Goal: Find specific page/section: Find specific page/section

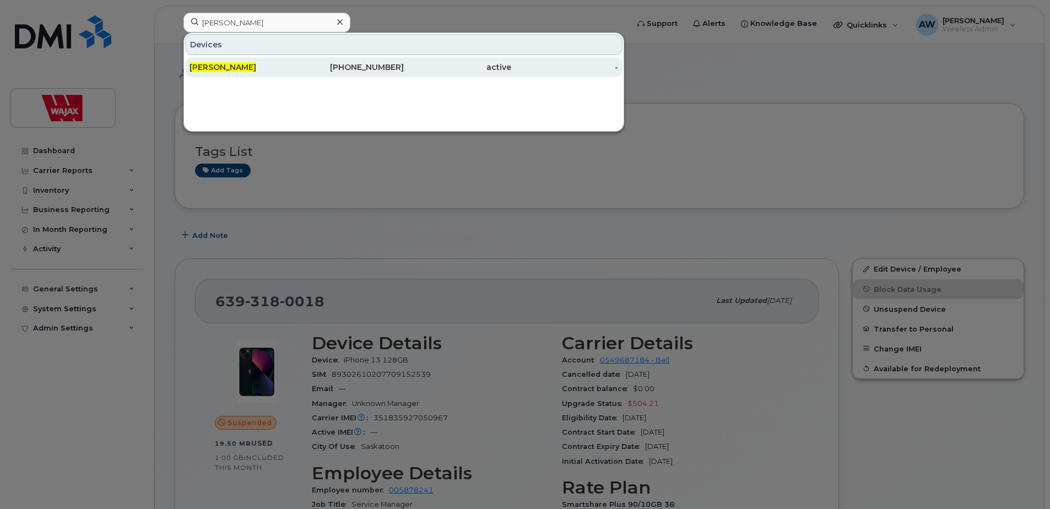
type input "[PERSON_NAME]"
click at [328, 72] on div "[PHONE_NUMBER]" at bounding box center [350, 67] width 107 height 11
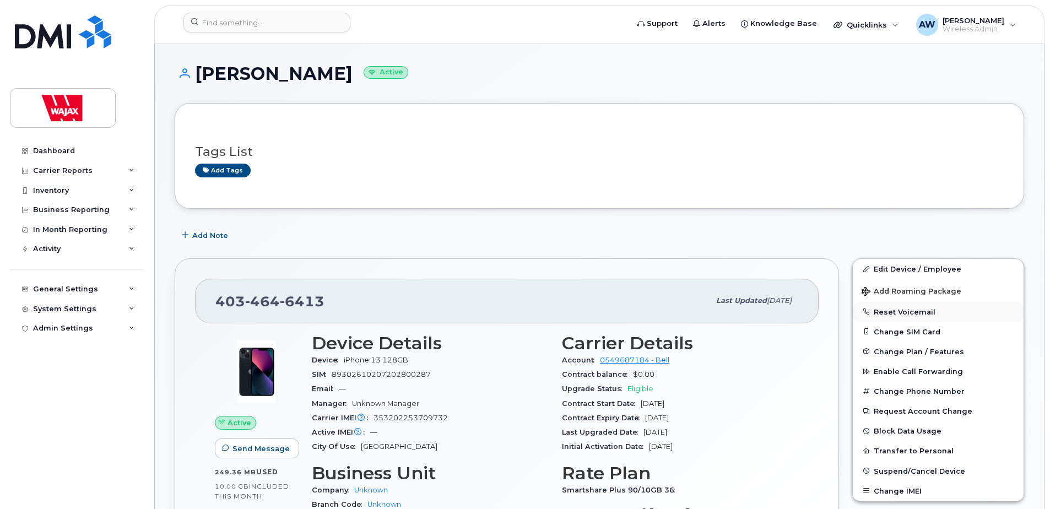
click at [909, 312] on button "Reset Voicemail" at bounding box center [938, 312] width 171 height 20
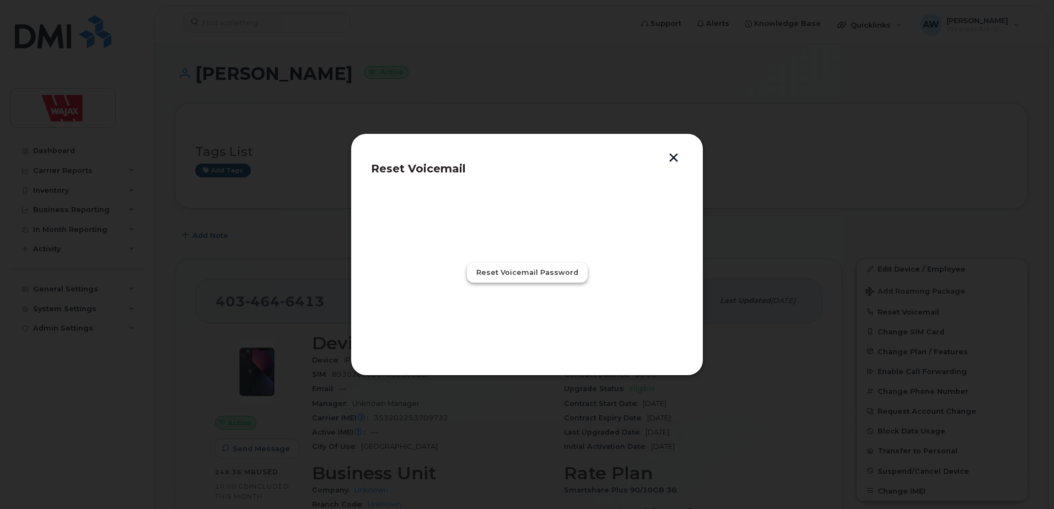
click at [496, 274] on span "Reset Voicemail Password" at bounding box center [527, 272] width 102 height 10
click at [523, 322] on span "Close" at bounding box center [527, 321] width 22 height 10
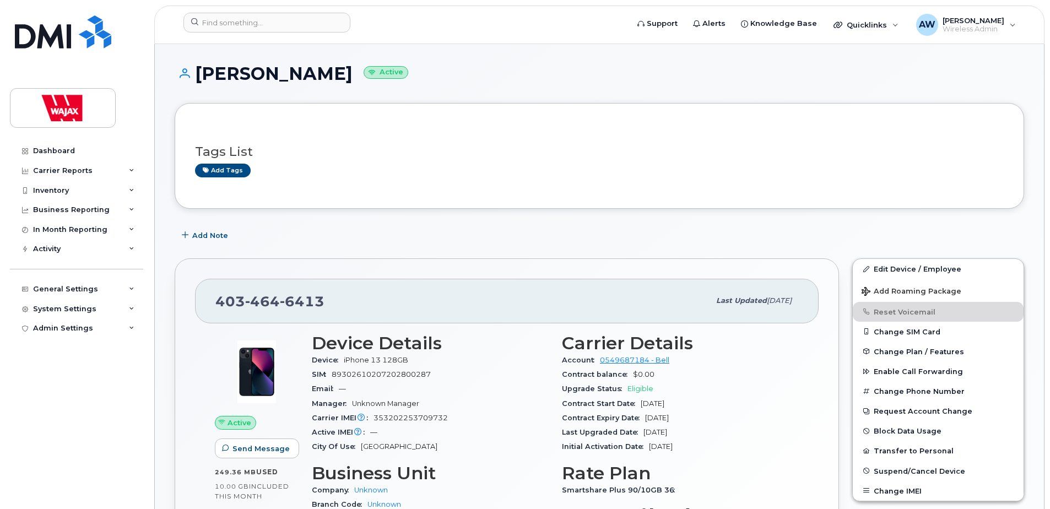
click at [1002, 236] on div "Add Note" at bounding box center [600, 235] width 850 height 20
click at [828, 234] on div "Add Note" at bounding box center [600, 235] width 850 height 20
click at [930, 312] on button "Reset Voicemail" at bounding box center [938, 312] width 171 height 20
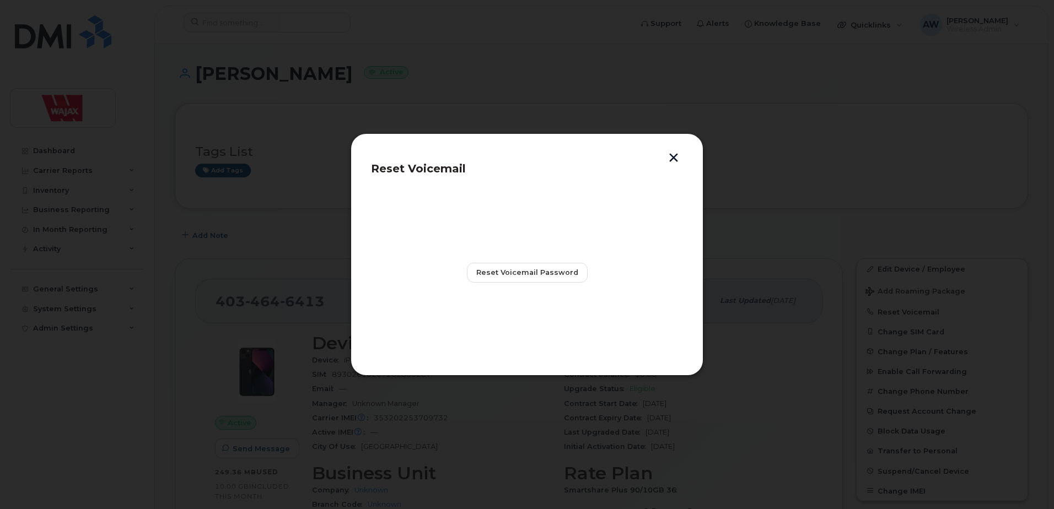
click at [678, 160] on button "button" at bounding box center [673, 159] width 17 height 12
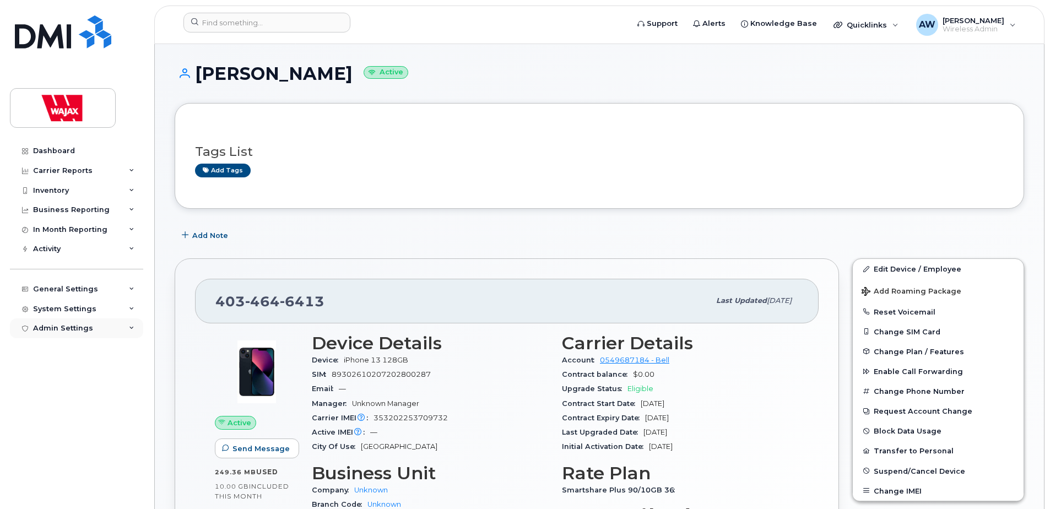
click at [105, 323] on div "Admin Settings" at bounding box center [76, 328] width 133 height 20
click at [114, 305] on div "System Settings" at bounding box center [76, 309] width 133 height 20
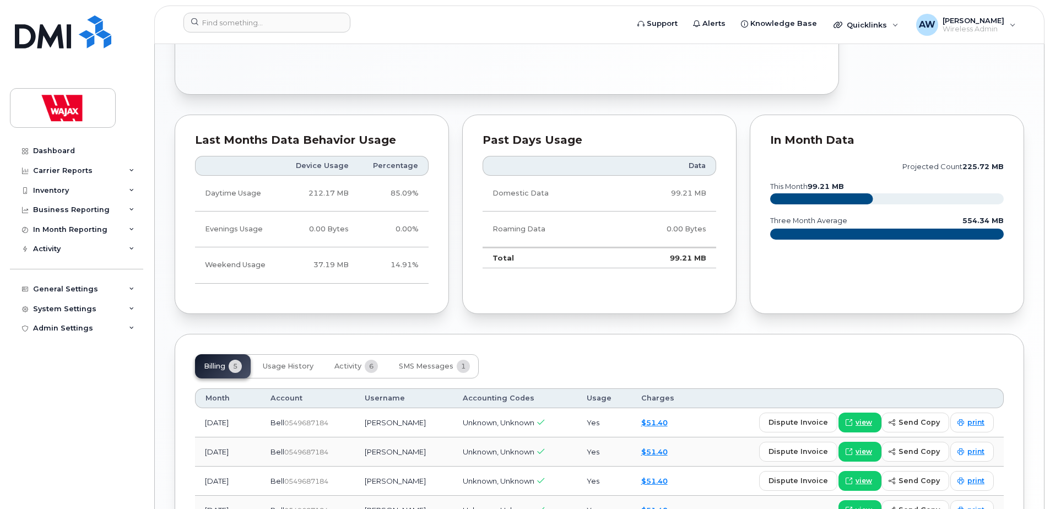
scroll to position [606, 0]
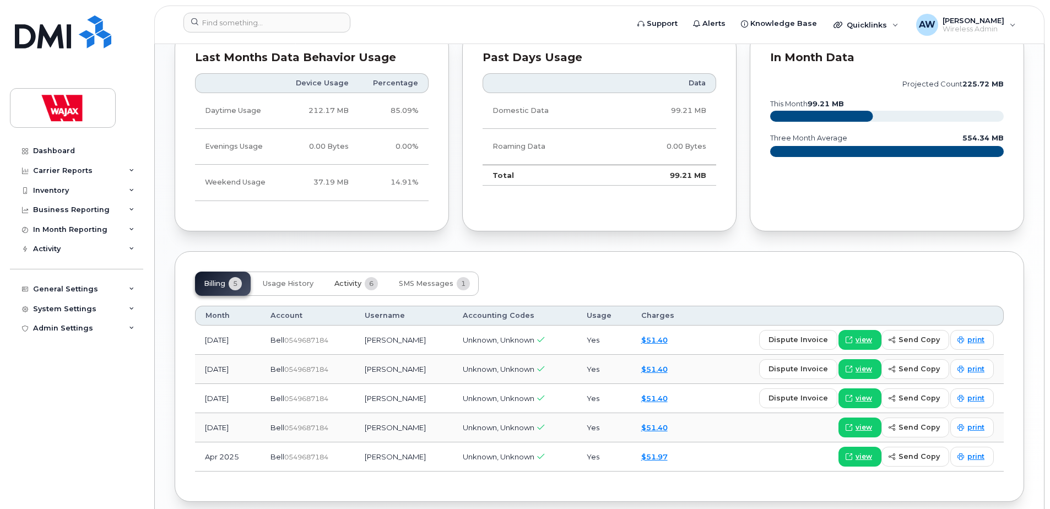
click at [341, 277] on button "Activity 6" at bounding box center [356, 284] width 61 height 24
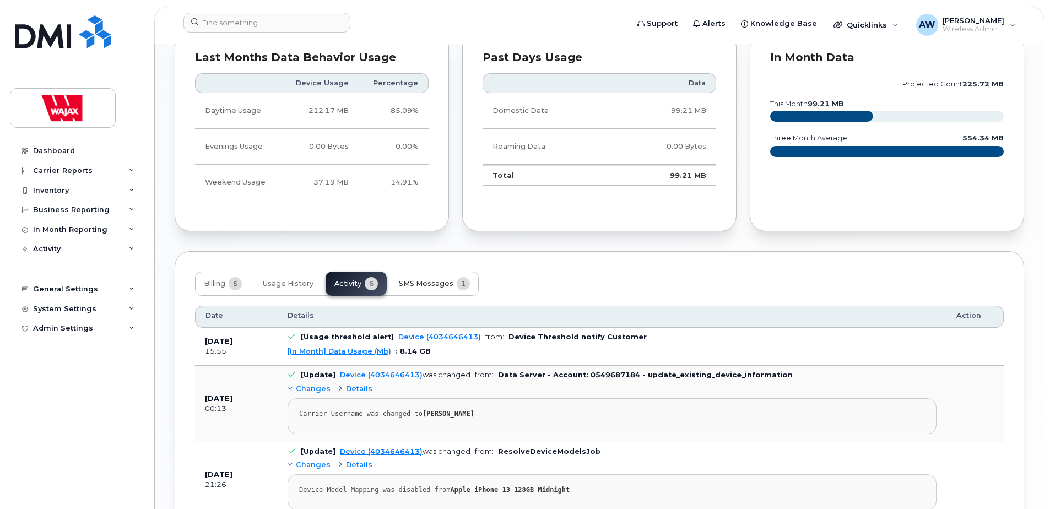
click at [409, 282] on span "SMS Messages" at bounding box center [426, 283] width 55 height 9
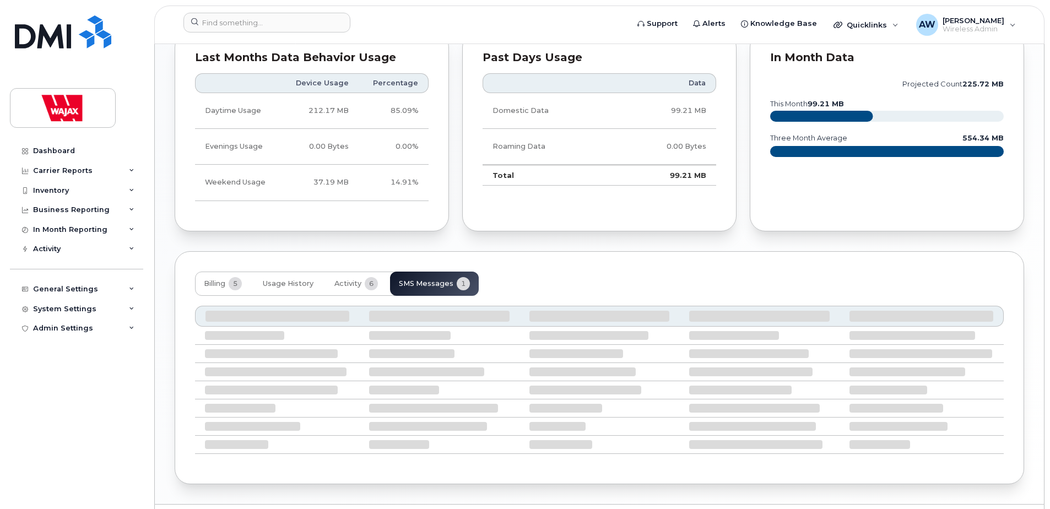
scroll to position [538, 0]
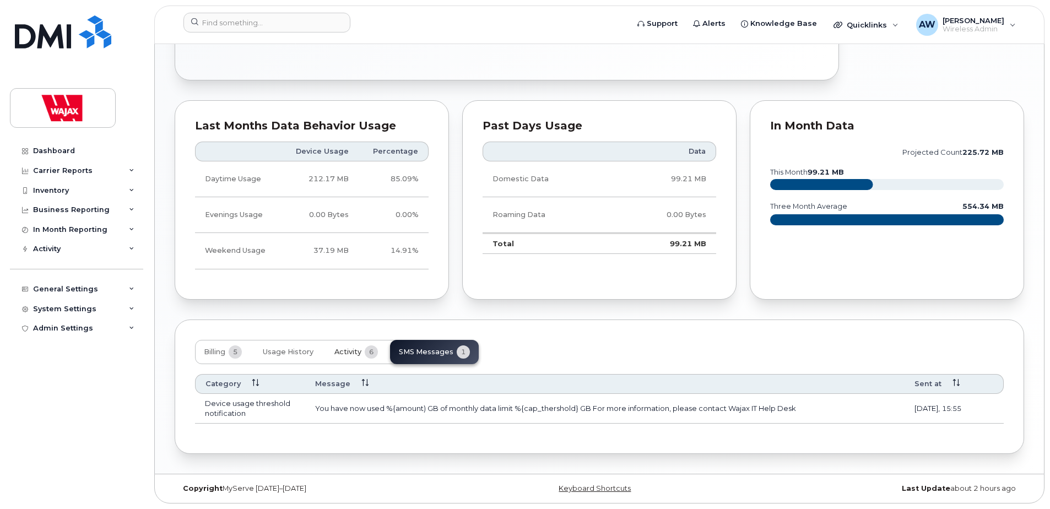
click at [352, 362] on button "Activity 6" at bounding box center [356, 352] width 61 height 24
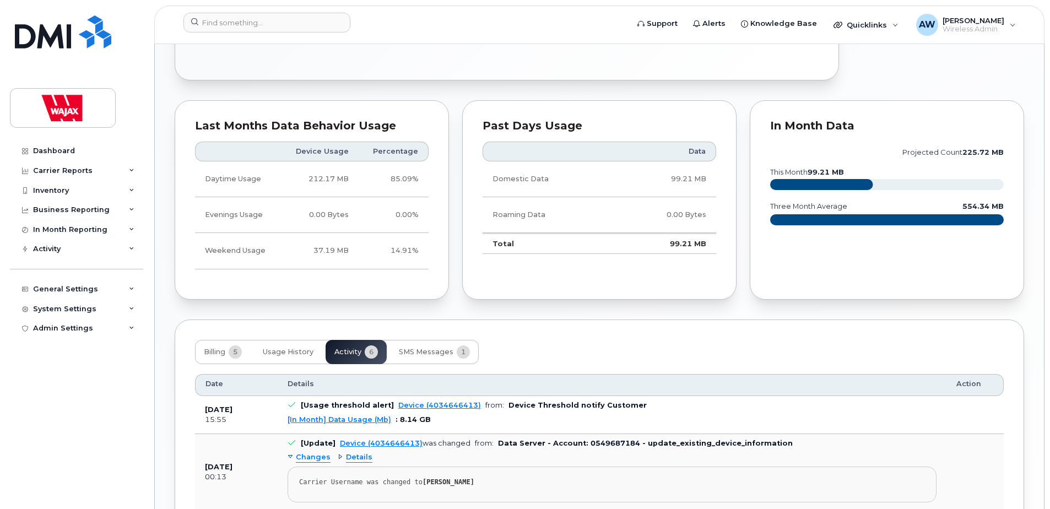
scroll to position [703, 0]
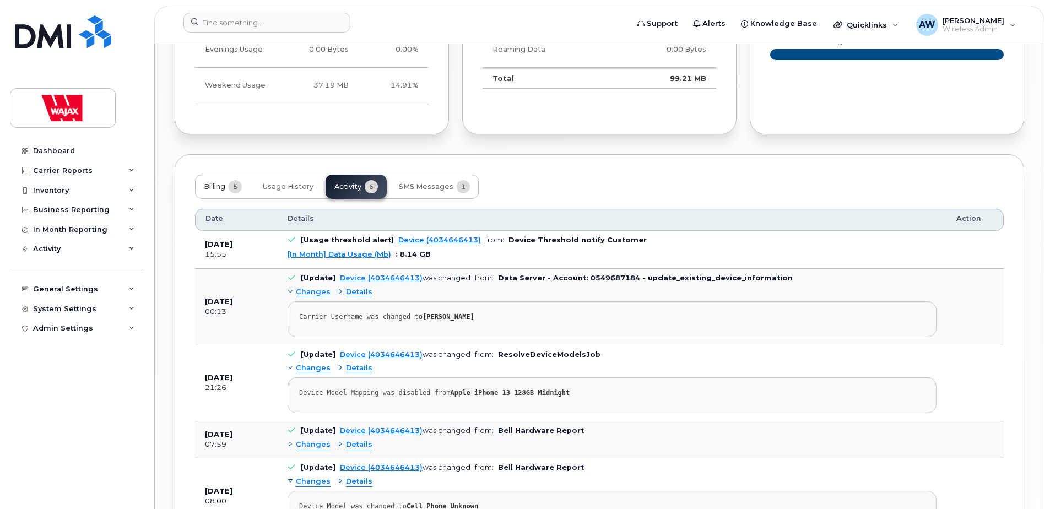
click at [240, 188] on span "5" at bounding box center [235, 186] width 13 height 13
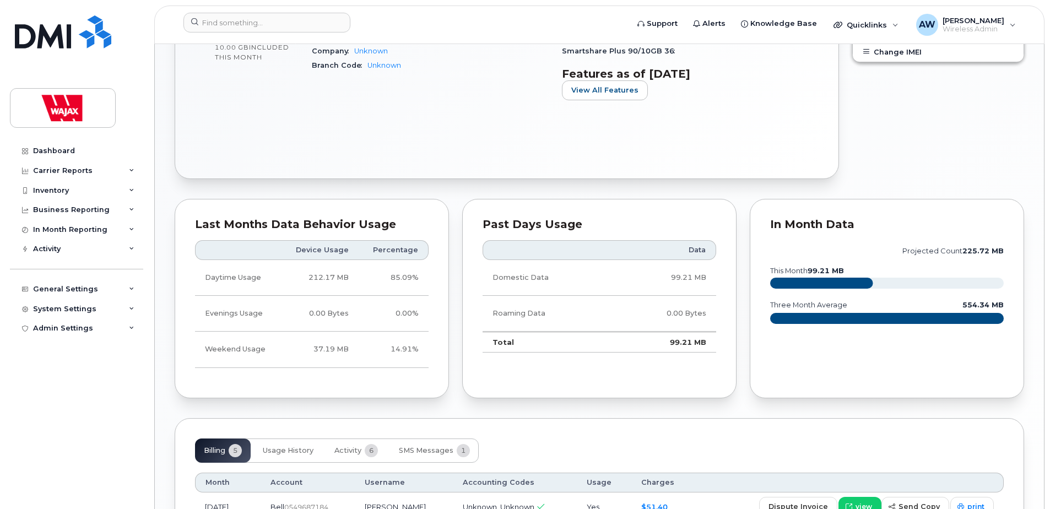
scroll to position [434, 0]
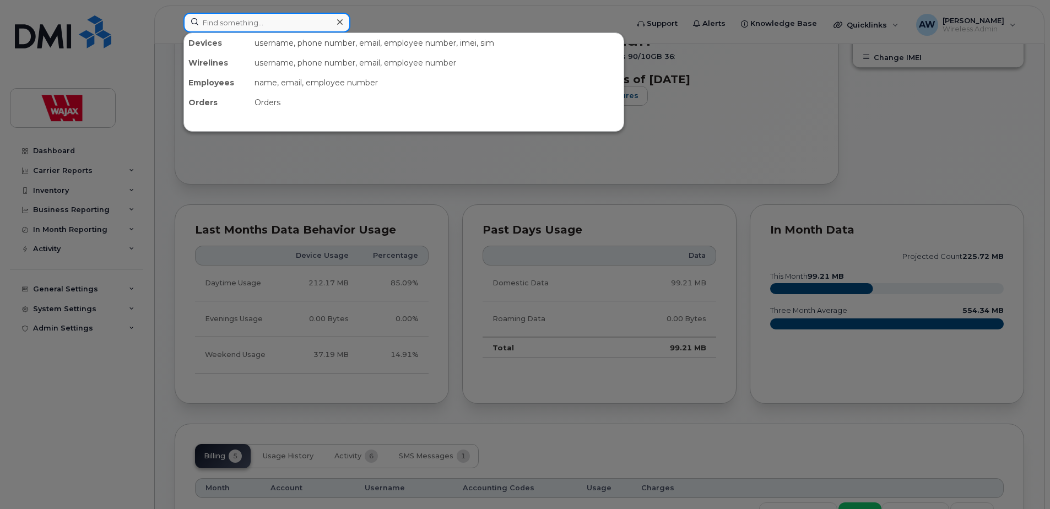
click at [321, 29] on input at bounding box center [266, 23] width 167 height 20
paste input "Emil Amadi-Emina"
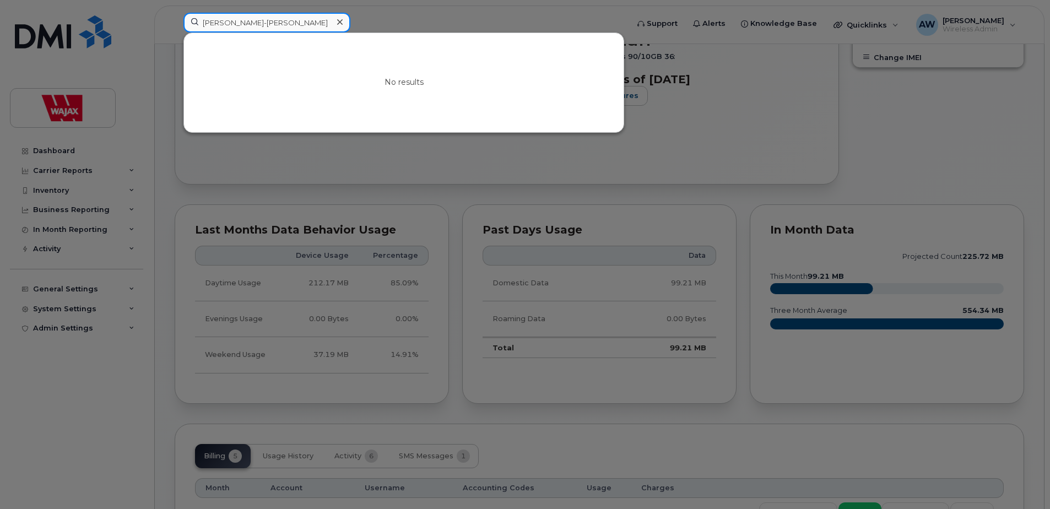
drag, startPoint x: 283, startPoint y: 19, endPoint x: 224, endPoint y: 13, distance: 59.8
click at [224, 13] on input "Emil Amadi-Emina" at bounding box center [266, 23] width 167 height 20
drag, startPoint x: 225, startPoint y: 15, endPoint x: 156, endPoint y: 24, distance: 69.4
click at [175, 24] on div "Emil No results" at bounding box center [402, 25] width 455 height 24
paste input "Amadi-Emina"
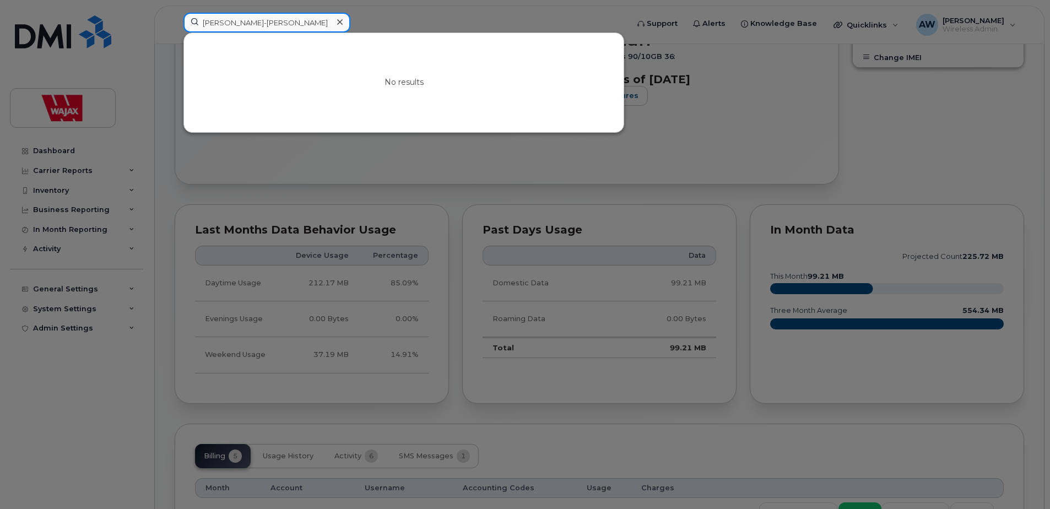
drag, startPoint x: 247, startPoint y: 21, endPoint x: 109, endPoint y: 30, distance: 139.1
click at [175, 30] on div "Emil Amadi-Emina No results" at bounding box center [402, 25] width 455 height 24
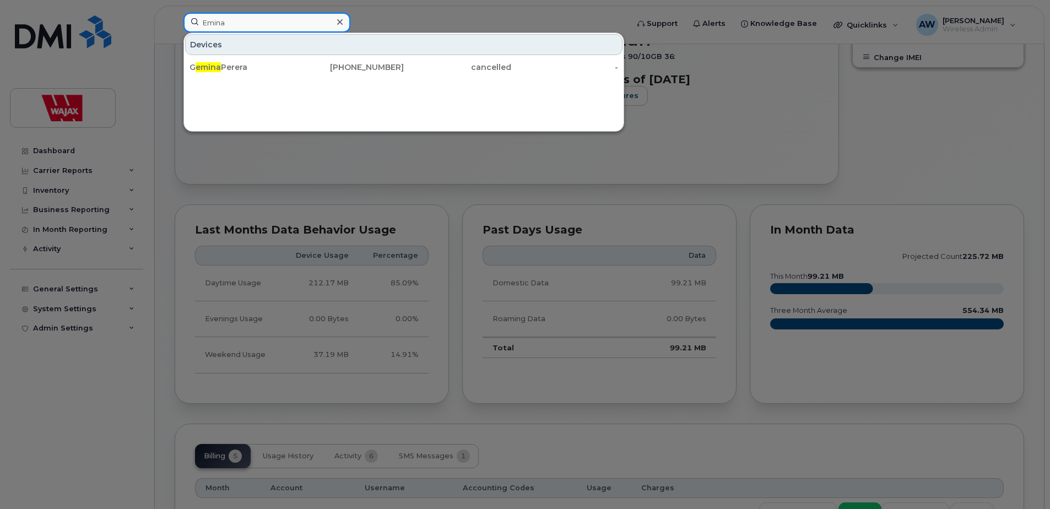
drag, startPoint x: 263, startPoint y: 25, endPoint x: 82, endPoint y: 28, distance: 181.3
click at [175, 28] on div "Emina Devices G emina Perera 416-320-6778 cancelled -" at bounding box center [402, 25] width 455 height 24
paste input "Emil Amadi-"
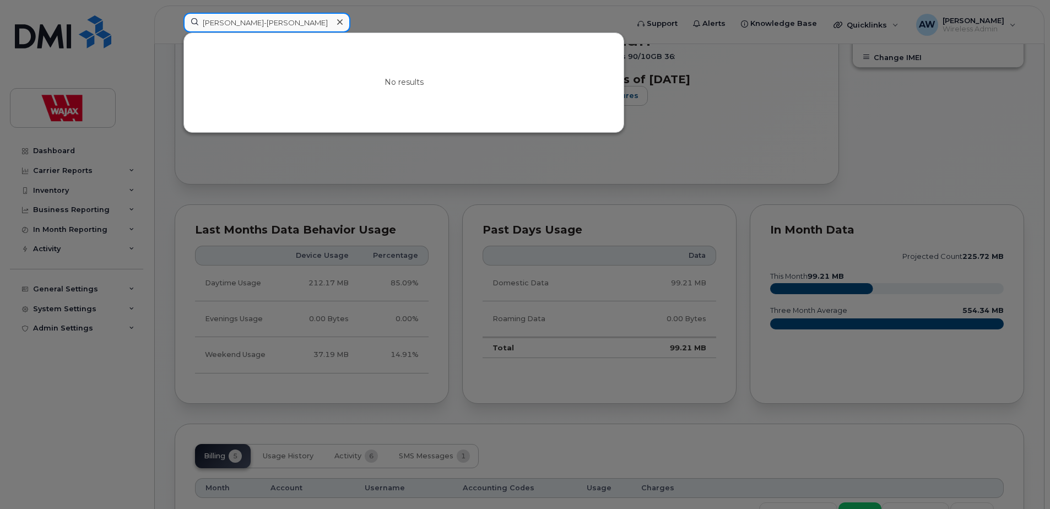
drag, startPoint x: 298, startPoint y: 19, endPoint x: 246, endPoint y: 21, distance: 51.9
click at [246, 21] on input "Emil Amadi-Emina" at bounding box center [266, 23] width 167 height 20
drag, startPoint x: 220, startPoint y: 22, endPoint x: 121, endPoint y: 28, distance: 99.3
click at [175, 28] on div "Emil Amadi No results" at bounding box center [402, 25] width 455 height 24
type input "Amadi"
